Goal: Task Accomplishment & Management: Complete application form

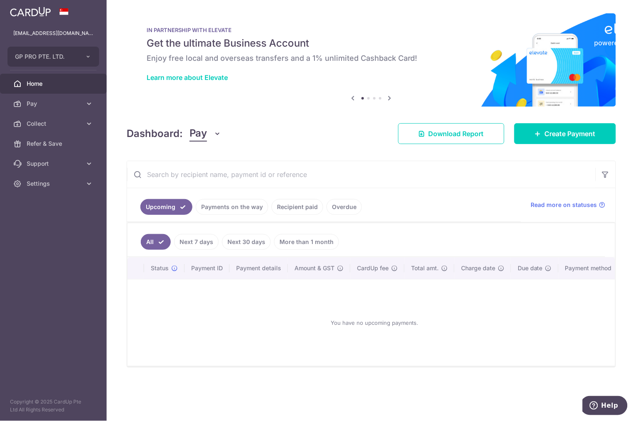
click at [82, 131] on div at bounding box center [321, 212] width 642 height 425
click at [55, 115] on ul "[EMAIL_ADDRESS][DOMAIN_NAME] GP PRO PTE. LTD. Add new company GP PRO PTE. LTD. …" at bounding box center [53, 108] width 107 height 170
click at [69, 127] on span "Collect" at bounding box center [54, 124] width 55 height 8
click at [63, 184] on span "Payment Requests" at bounding box center [54, 184] width 55 height 8
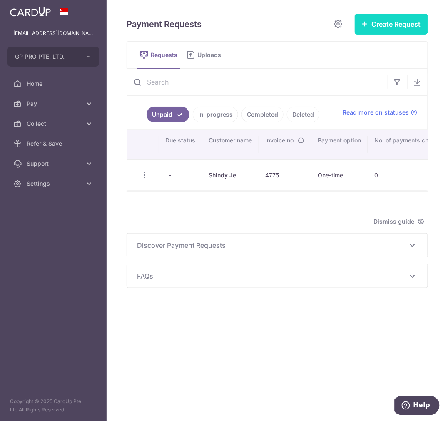
click at [395, 18] on button "Create Request" at bounding box center [391, 24] width 73 height 21
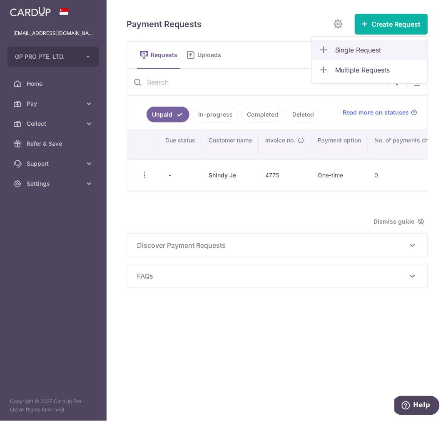
click at [372, 44] on link "Single Request" at bounding box center [370, 50] width 116 height 20
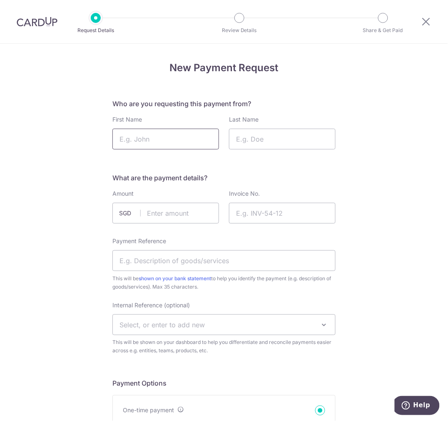
click at [140, 142] on input "First Name" at bounding box center [165, 139] width 107 height 21
type input "Joi"
type input "c"
type input "Chua"
type input "141.70"
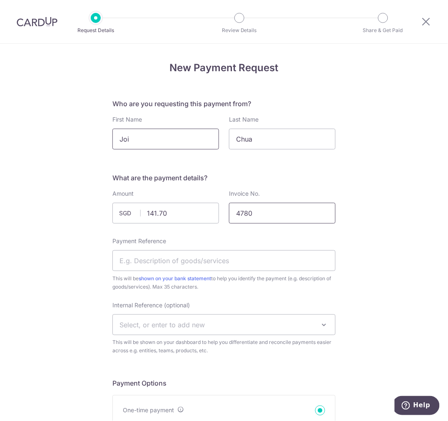
type input "4780"
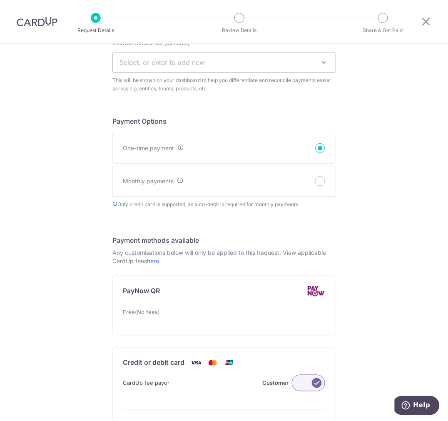
scroll to position [370, 0]
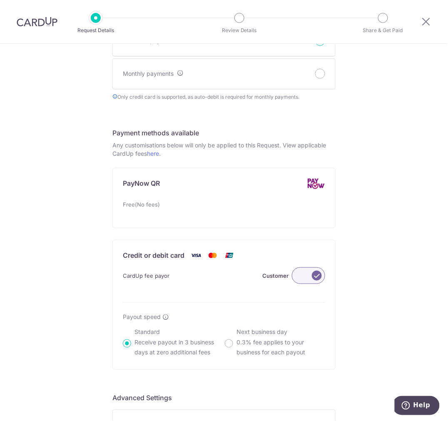
type input "Valley 176 4780"
drag, startPoint x: 301, startPoint y: 273, endPoint x: 293, endPoint y: 277, distance: 8.6
click at [301, 272] on label at bounding box center [308, 275] width 33 height 17
click at [0, 0] on input "Customer" at bounding box center [0, 0] width 0 height 0
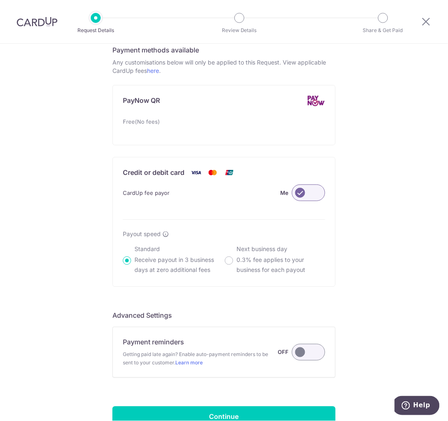
scroll to position [520, 0]
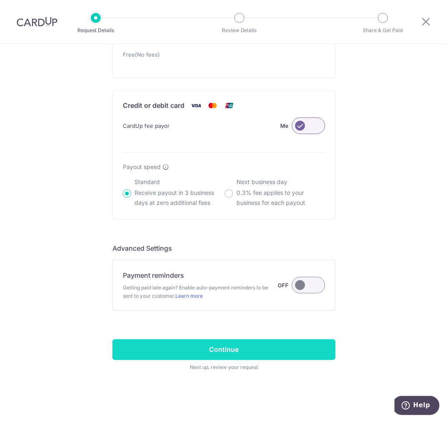
click at [243, 360] on input "Continue" at bounding box center [223, 350] width 223 height 21
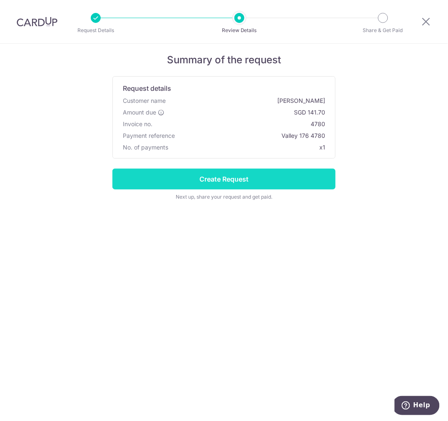
click at [272, 179] on input "Create Request" at bounding box center [223, 179] width 223 height 21
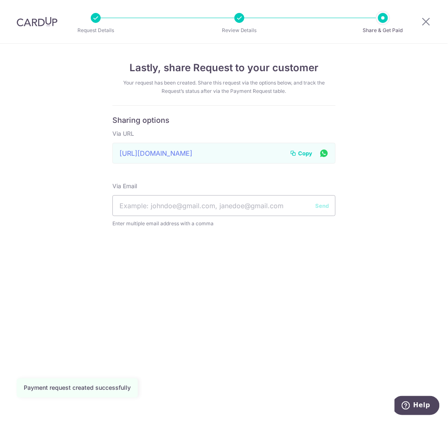
click at [301, 156] on span "Copy" at bounding box center [305, 153] width 14 height 8
drag, startPoint x: 303, startPoint y: 152, endPoint x: 294, endPoint y: 152, distance: 8.7
click at [303, 152] on span "Copy" at bounding box center [305, 153] width 14 height 8
